Goal: Check status

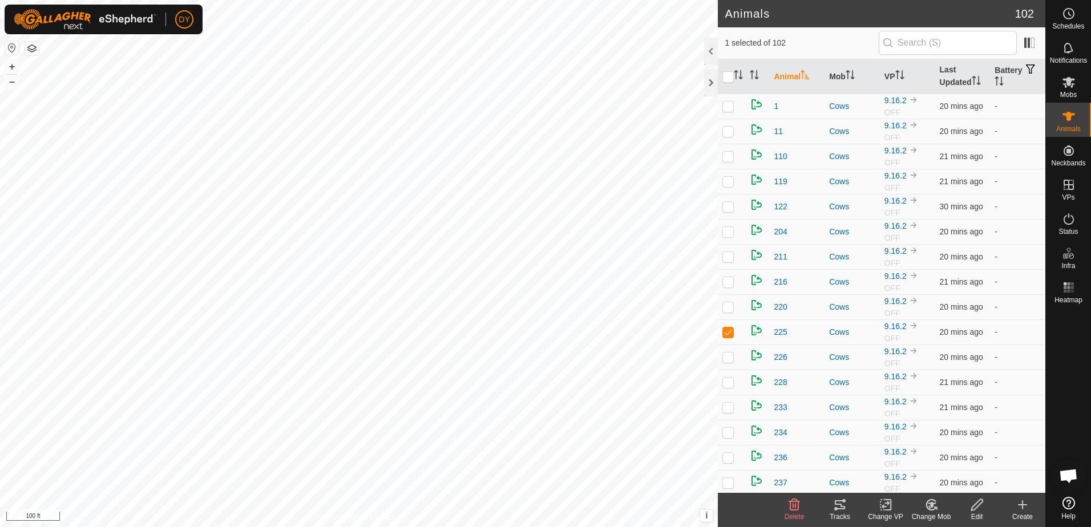
scroll to position [1236, 0]
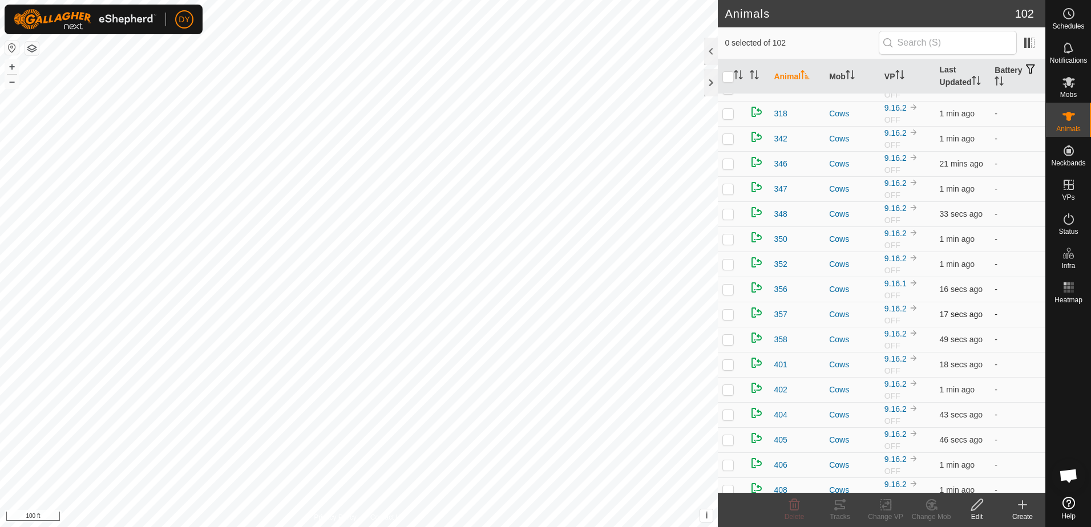
scroll to position [685, 0]
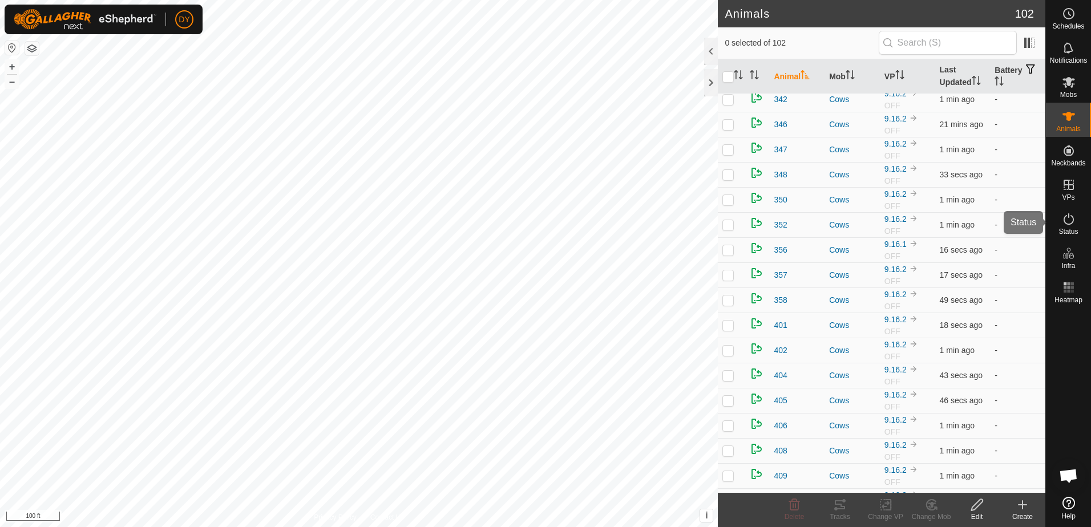
click at [1067, 221] on icon at bounding box center [1069, 219] width 14 height 14
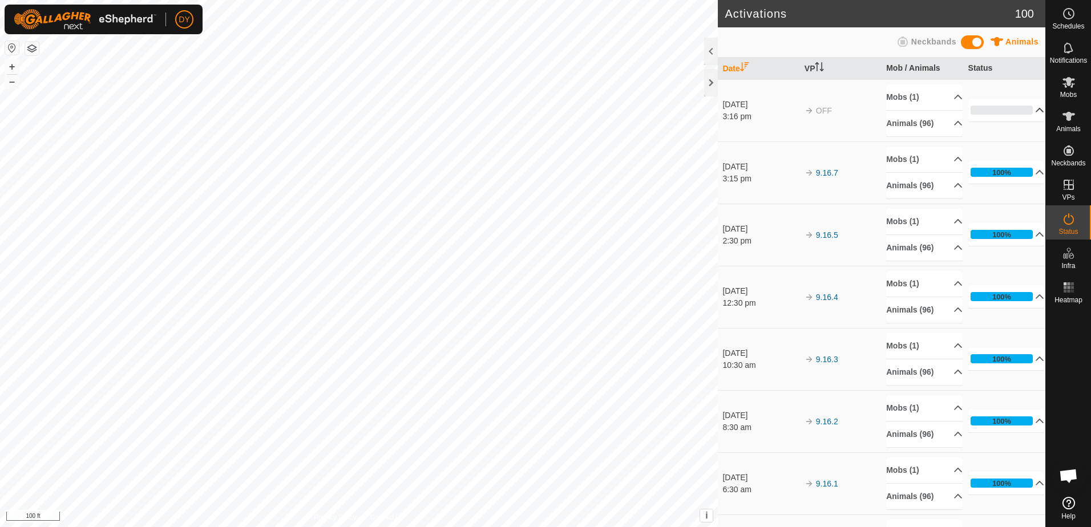
click at [1022, 109] on p-accordion-header "0%" at bounding box center [1007, 110] width 76 height 23
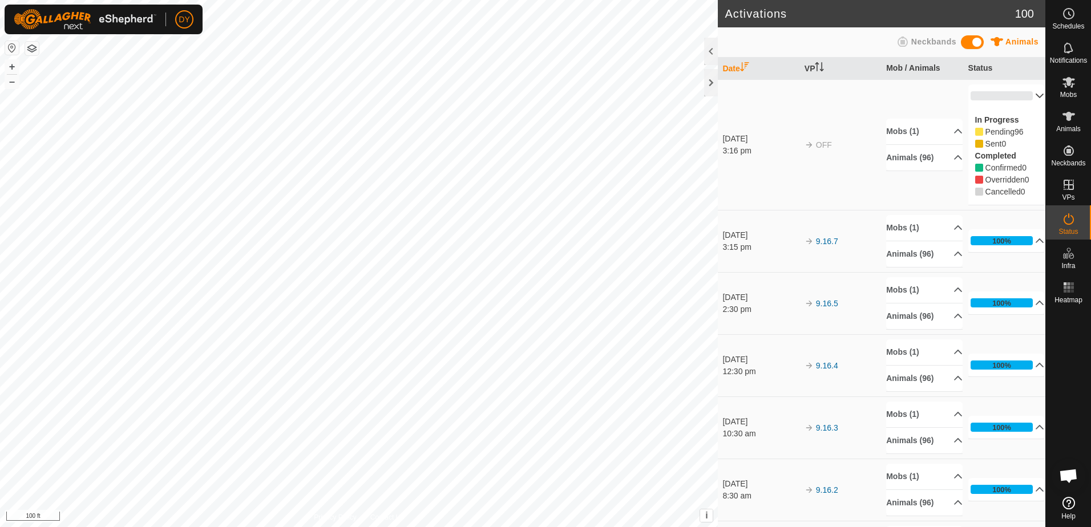
click at [1028, 95] on p-accordion-header "0%" at bounding box center [1007, 95] width 76 height 23
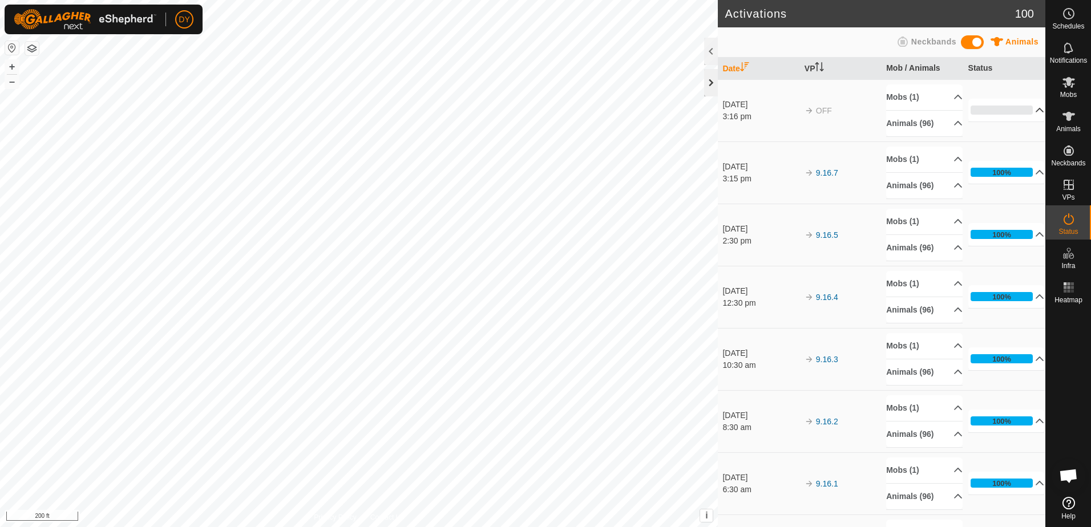
click at [716, 82] on div at bounding box center [711, 82] width 14 height 27
